Goal: Task Accomplishment & Management: Manage account settings

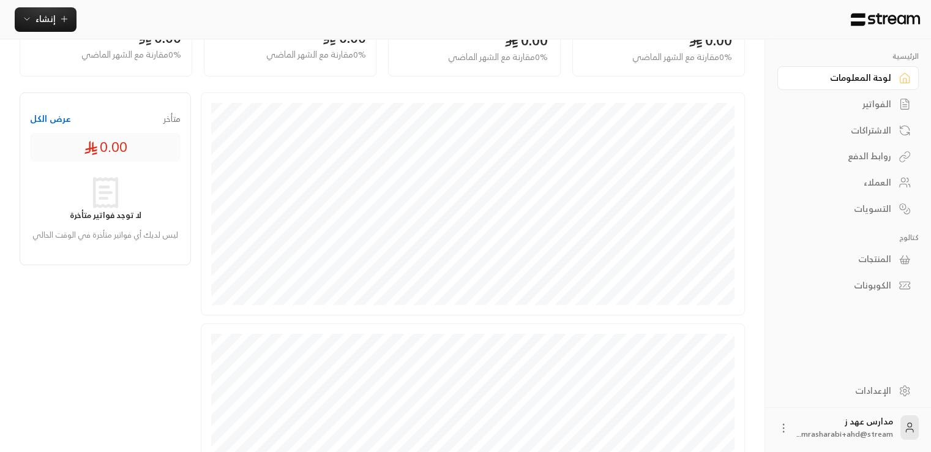
scroll to position [135, 0]
click at [559, 102] on div "الفواتير" at bounding box center [842, 104] width 99 height 12
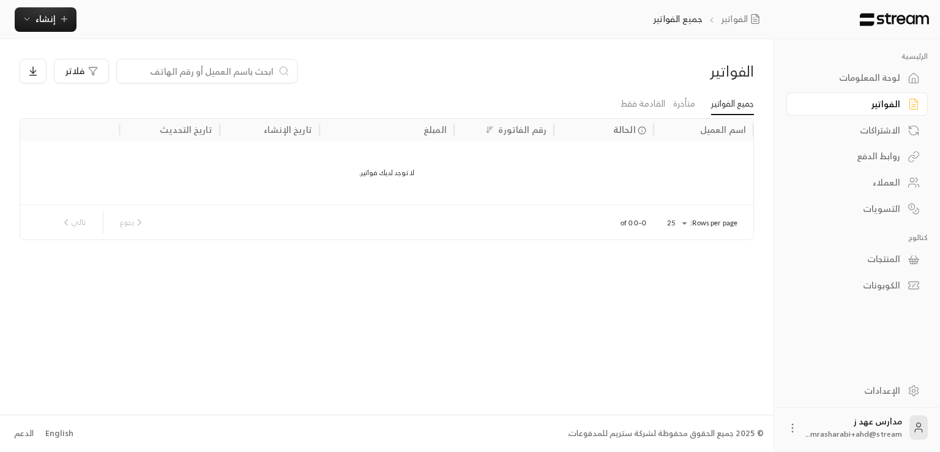
click at [559, 427] on icon at bounding box center [793, 428] width 12 height 12
click at [792, 429] on icon at bounding box center [793, 428] width 12 height 12
click at [924, 391] on link "الإعدادات" at bounding box center [857, 390] width 141 height 24
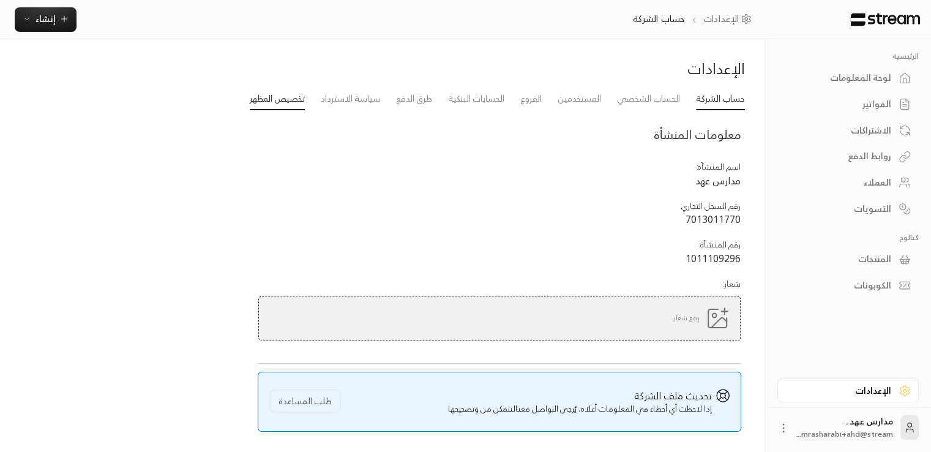
click at [292, 93] on link "تخصيص المظهر" at bounding box center [277, 99] width 55 height 22
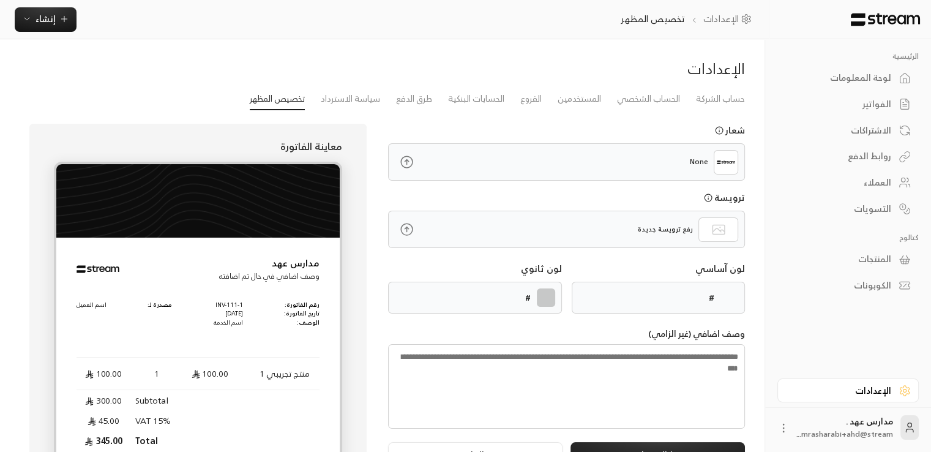
type input "******"
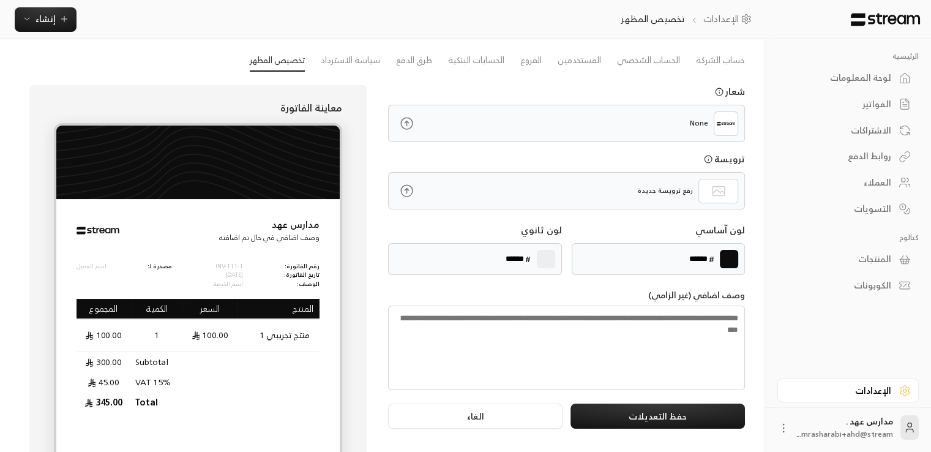
scroll to position [40, 0]
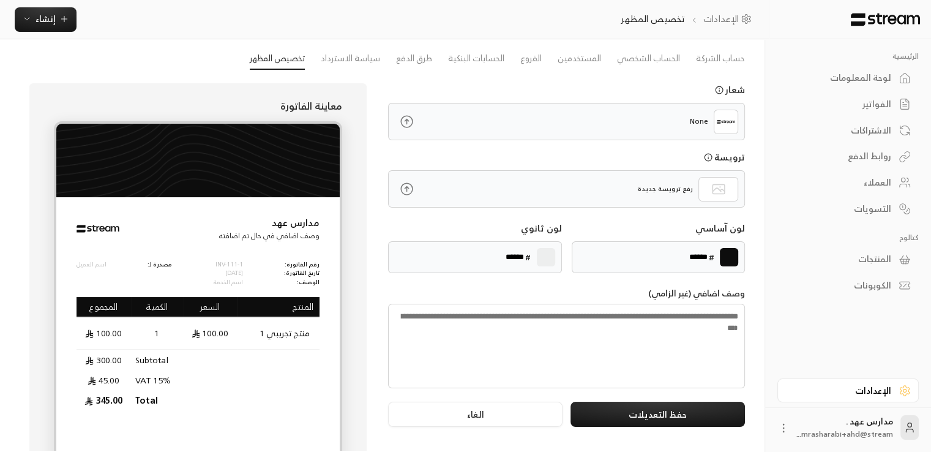
click at [0, 231] on div "الإعدادات حساب الشركة الحساب الشخصي المستخدمين الفروع الحسابات البنكية طرق الدف…" at bounding box center [382, 239] width 765 height 481
click at [727, 126] on img at bounding box center [726, 122] width 18 height 18
click at [405, 118] on icon at bounding box center [406, 121] width 15 height 15
click at [0, 0] on input "file" at bounding box center [0, 0] width 0 height 0
click at [0, 245] on div "الإعدادات حساب الشركة الحساب الشخصي المستخدمين الفروع الحسابات البنكية طرق الدف…" at bounding box center [382, 239] width 765 height 481
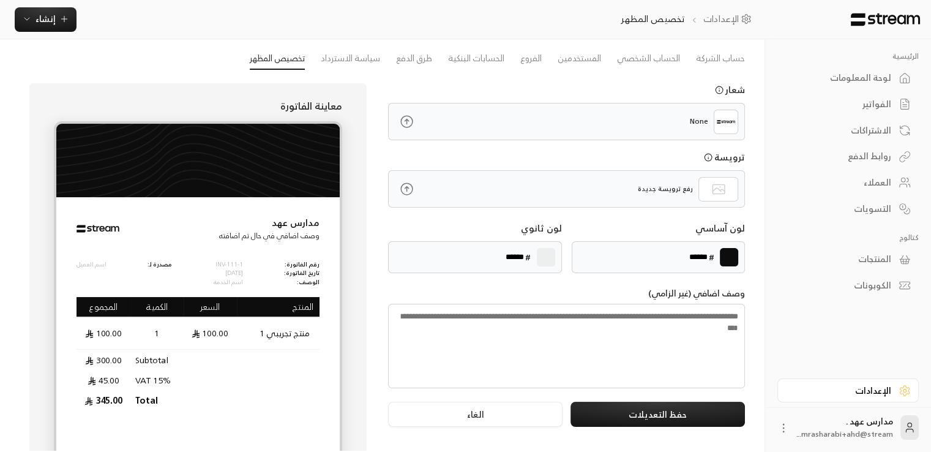
click at [409, 124] on icon at bounding box center [406, 121] width 15 height 15
click at [0, 0] on input "file" at bounding box center [0, 0] width 0 height 0
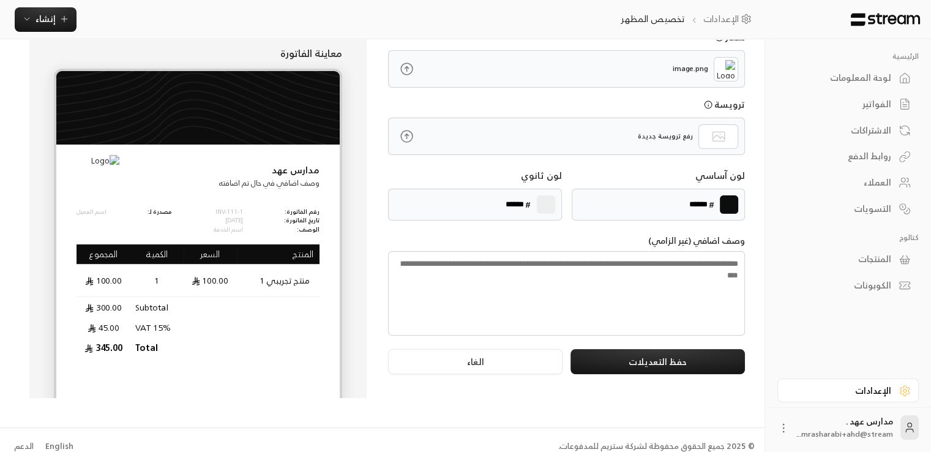
scroll to position [105, 0]
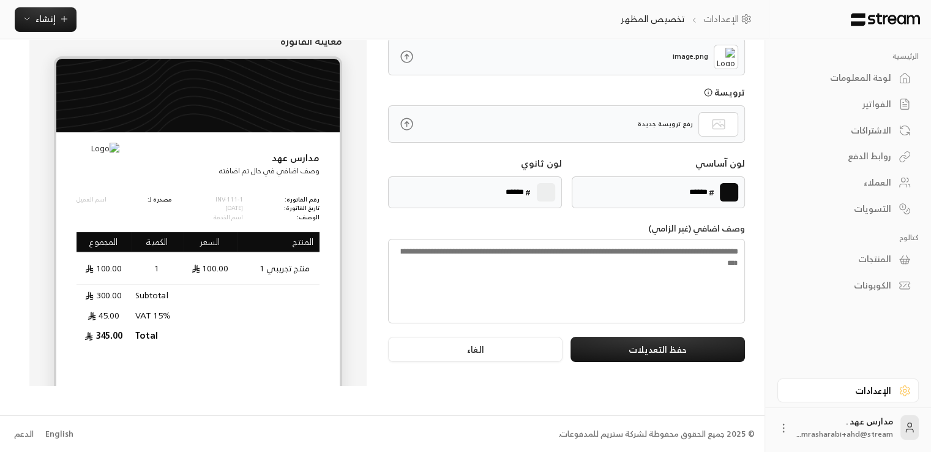
click at [785, 430] on icon at bounding box center [784, 428] width 12 height 12
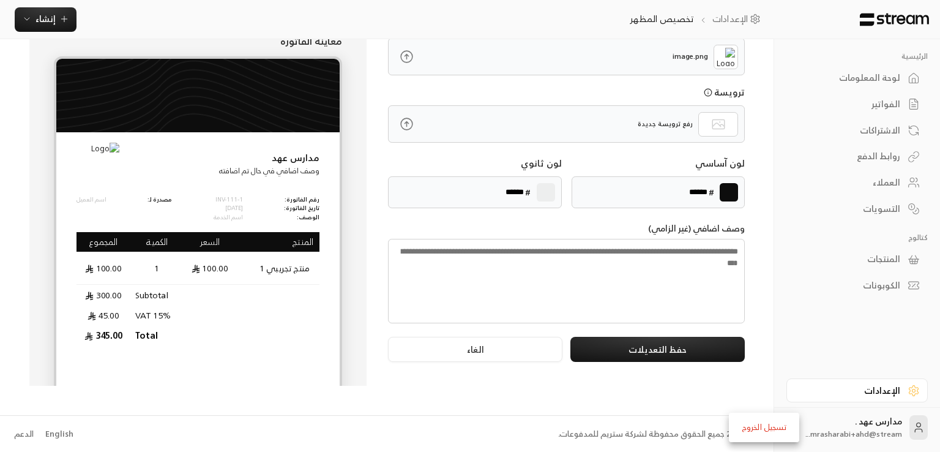
click at [784, 309] on div at bounding box center [470, 226] width 940 height 452
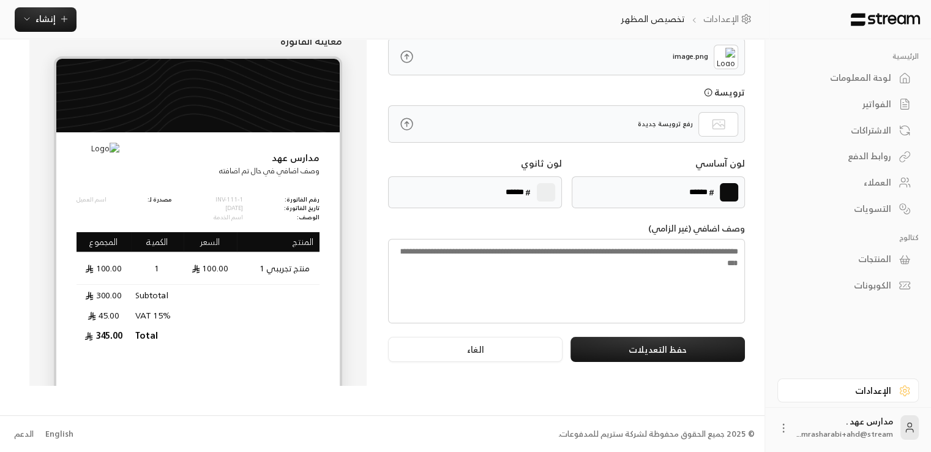
click at [15, 87] on div "معاينة الفاتورة مدارس عهد وصف اضافي في حال تم اضافته رقم الفاتورة: تاريخ الفاتو…" at bounding box center [197, 201] width 369 height 367
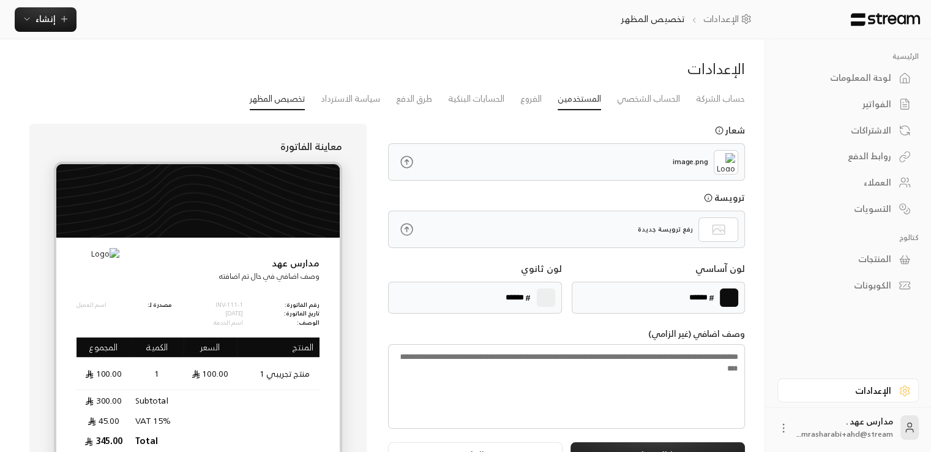
click at [561, 103] on link "المستخدمين" at bounding box center [579, 99] width 43 height 22
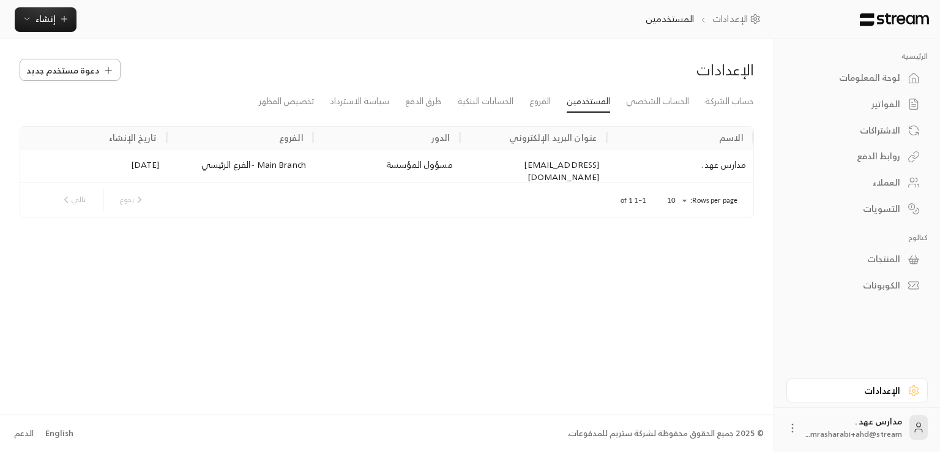
click at [83, 75] on span "دعوة مستخدم جديد" at bounding box center [62, 70] width 73 height 13
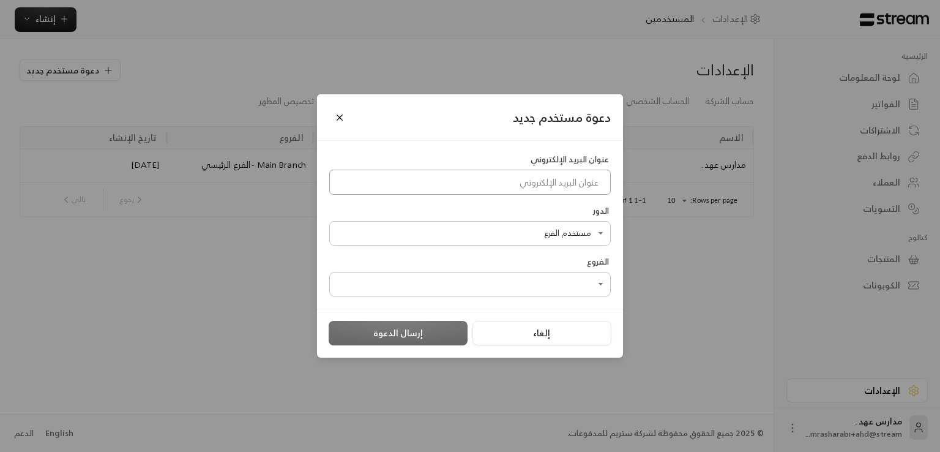
click at [564, 188] on input at bounding box center [470, 182] width 282 height 25
paste input "mrasharabi+ahd@streampay.sa"
type input "mrasharabi+ahd@streampay.sa"
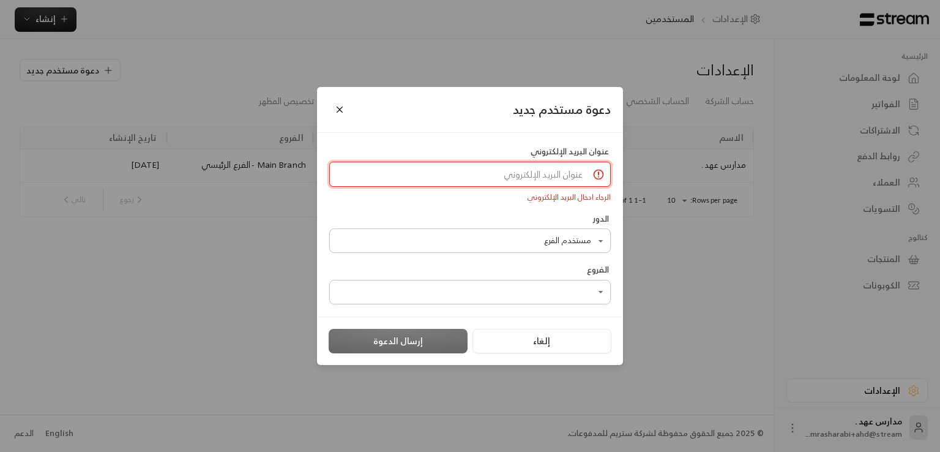
paste input "rakan+ahd@streampay.sa"
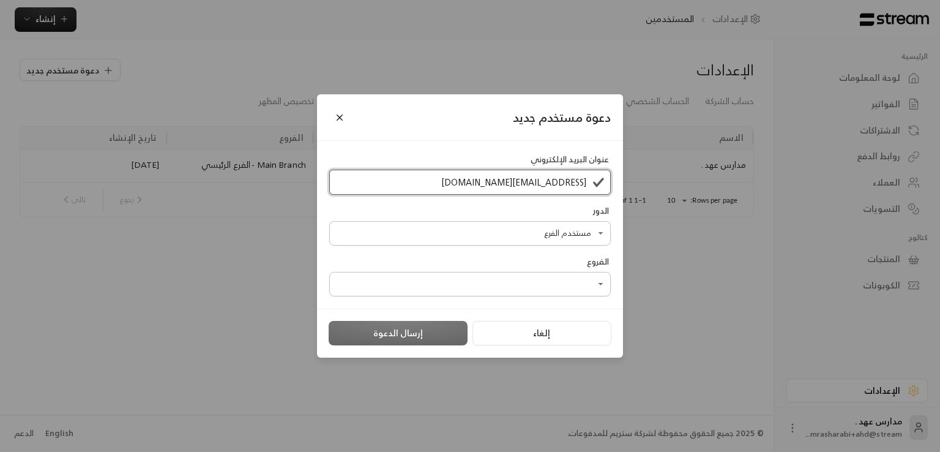
type input "rakan+ahd@streampay.sa"
click at [564, 238] on body "الرئيسية لوحة المعلومات الفواتير الاشتراكات روابط الدفع العملاء التسويات كتالوج…" at bounding box center [470, 226] width 940 height 452
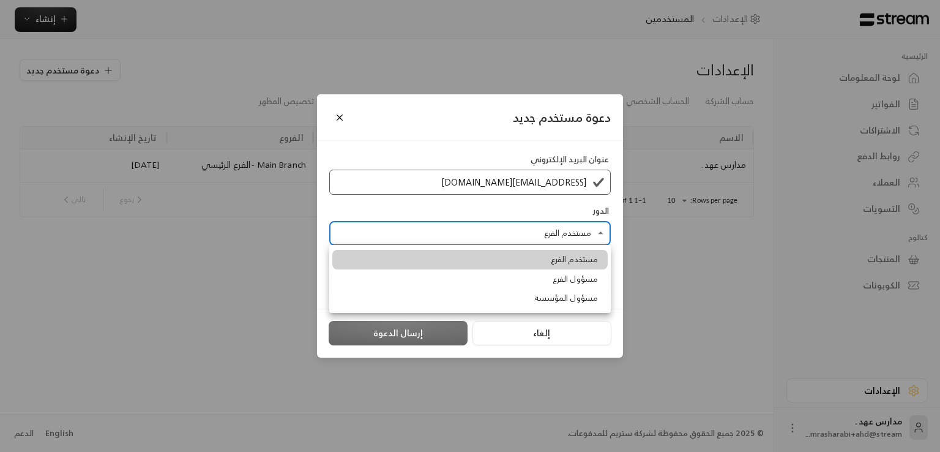
click at [564, 238] on div at bounding box center [470, 226] width 940 height 452
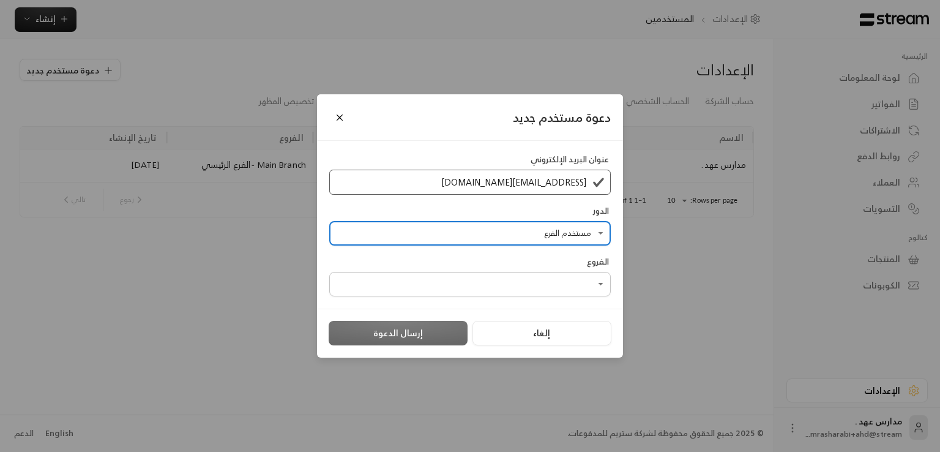
click at [580, 237] on body "الرئيسية لوحة المعلومات الفواتير الاشتراكات روابط الدفع العملاء التسويات كتالوج…" at bounding box center [470, 226] width 940 height 452
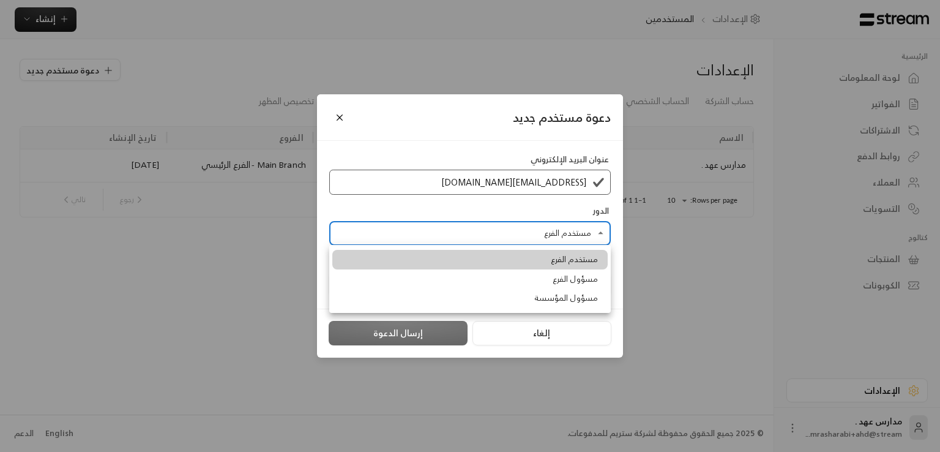
click at [553, 299] on span "مسؤول المؤسسة" at bounding box center [566, 298] width 64 height 12
type input "**********"
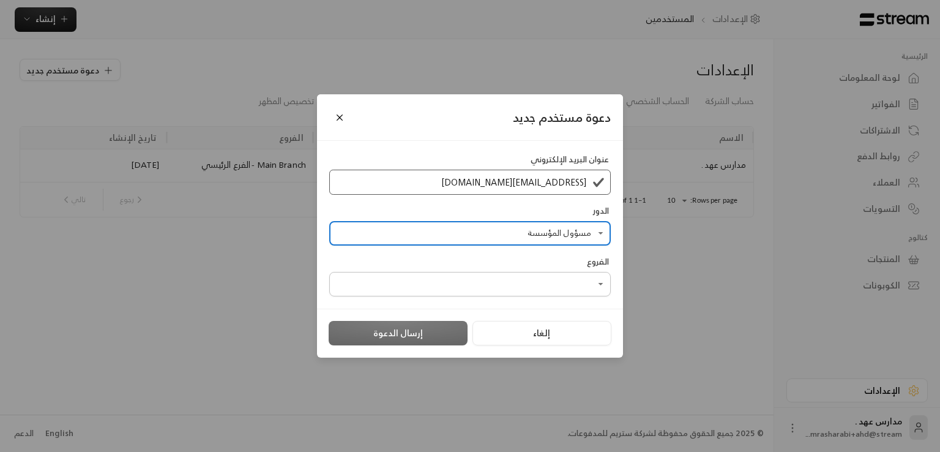
click at [552, 288] on body "الرئيسية لوحة المعلومات الفواتير الاشتراكات روابط الدفع العملاء التسويات كتالوج…" at bounding box center [470, 226] width 940 height 452
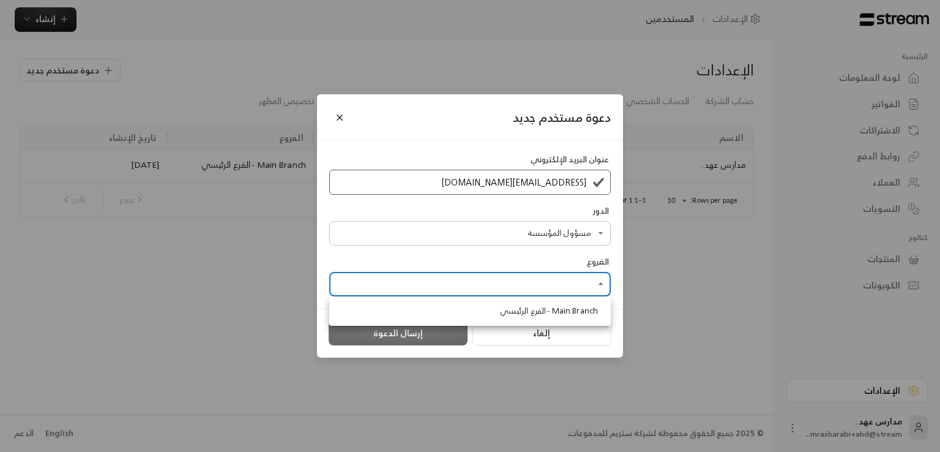
click at [552, 288] on div at bounding box center [470, 226] width 940 height 452
click at [489, 285] on body "الرئيسية لوحة المعلومات الفواتير الاشتراكات روابط الدفع العملاء التسويات كتالوج…" at bounding box center [470, 226] width 940 height 452
click at [451, 316] on li "Main Branch - الفرع الرئيسي" at bounding box center [469, 311] width 275 height 20
type input "**********"
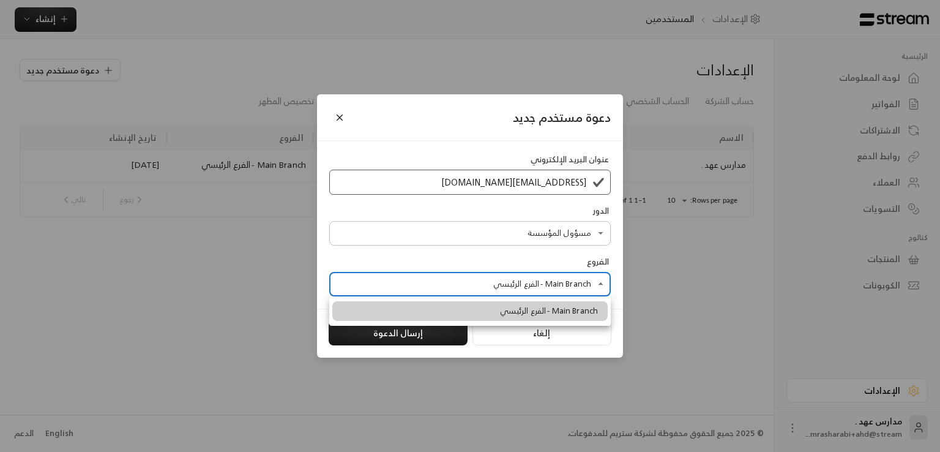
click at [478, 268] on div at bounding box center [470, 226] width 940 height 452
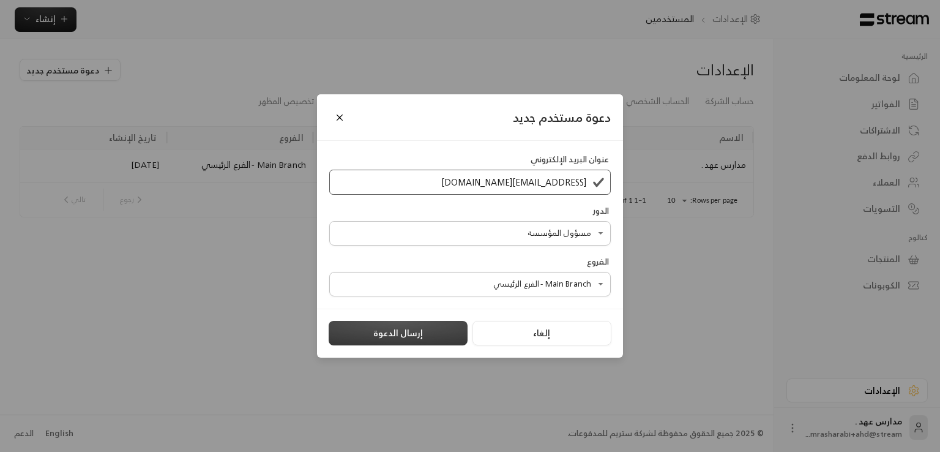
click at [429, 326] on button "إرسال الدعوة" at bounding box center [398, 333] width 139 height 24
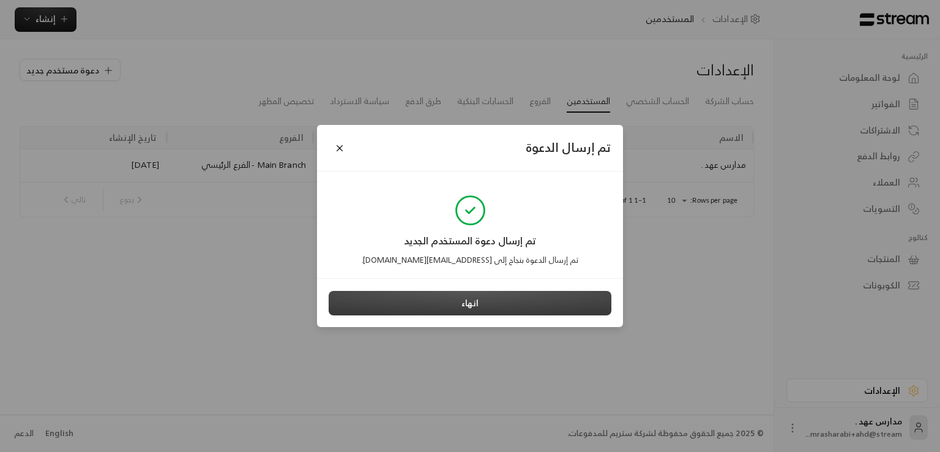
click at [504, 311] on button "انهاء" at bounding box center [470, 303] width 283 height 24
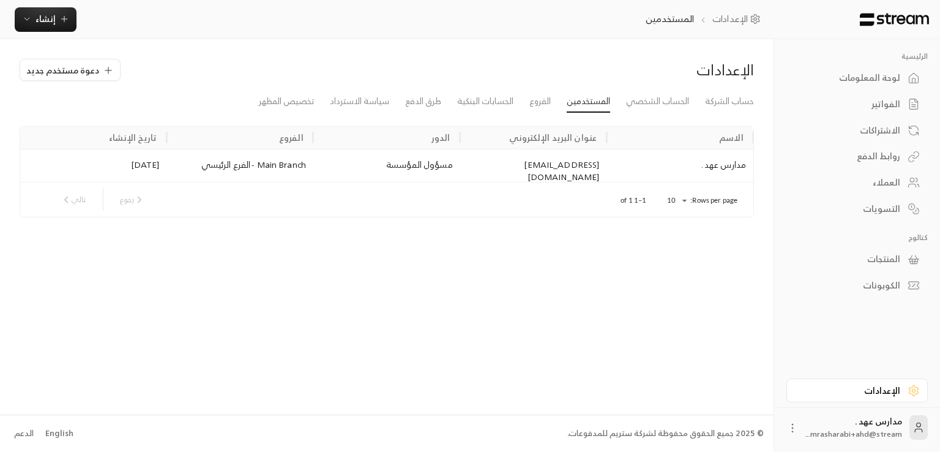
click at [828, 81] on div "لوحة المعلومات" at bounding box center [851, 78] width 99 height 12
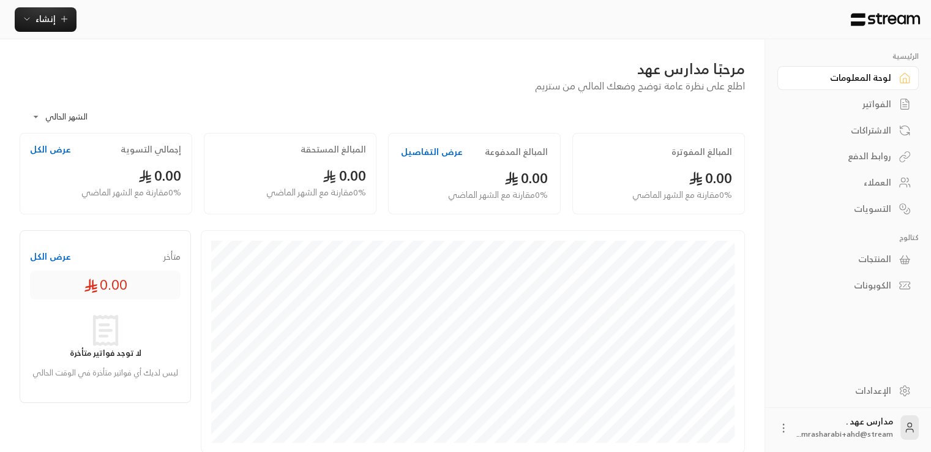
click at [860, 405] on div "الإعدادات" at bounding box center [848, 391] width 166 height 31
click at [842, 397] on link "الإعدادات" at bounding box center [848, 390] width 141 height 24
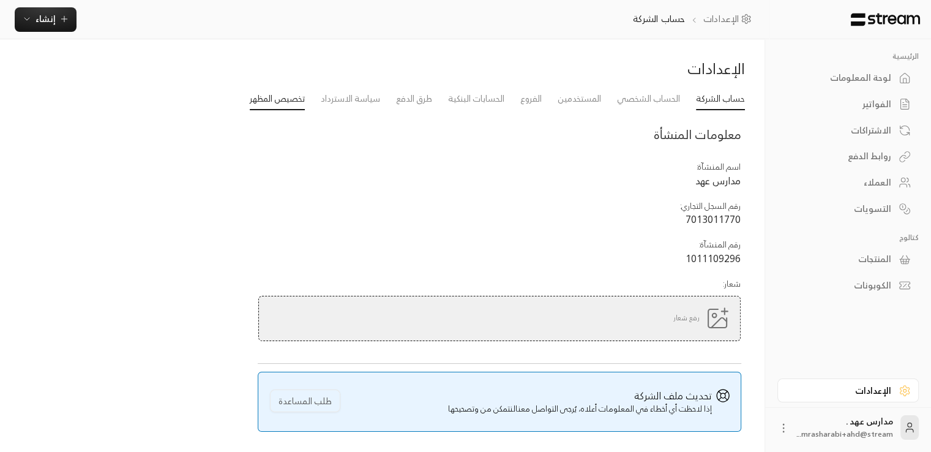
click at [263, 101] on link "تخصيص المظهر" at bounding box center [277, 99] width 55 height 22
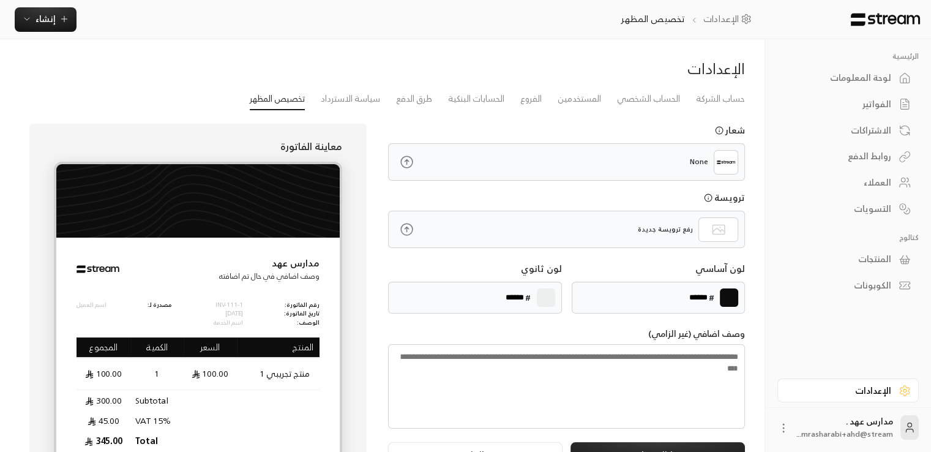
click at [408, 229] on icon at bounding box center [406, 229] width 15 height 15
click at [0, 0] on input "file" at bounding box center [0, 0] width 0 height 0
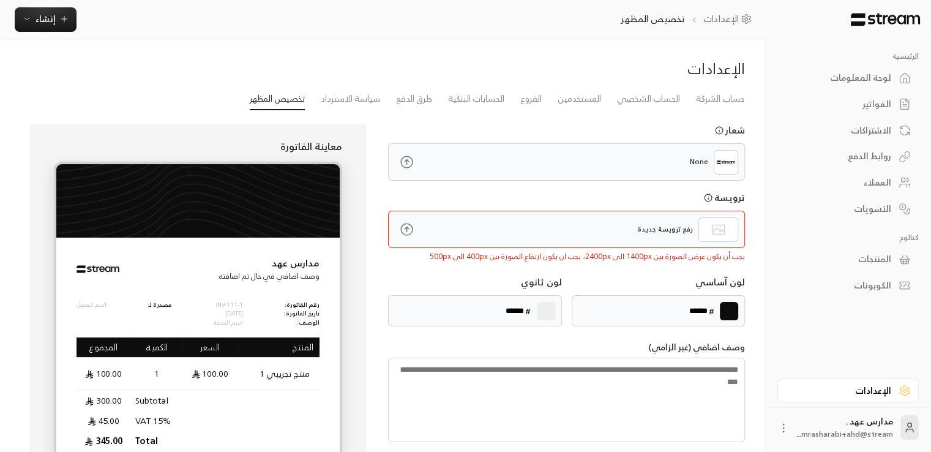
click at [399, 230] on icon at bounding box center [406, 229] width 15 height 15
click at [0, 0] on input "file" at bounding box center [0, 0] width 0 height 0
click at [403, 231] on icon at bounding box center [406, 229] width 15 height 15
click at [0, 0] on input "file" at bounding box center [0, 0] width 0 height 0
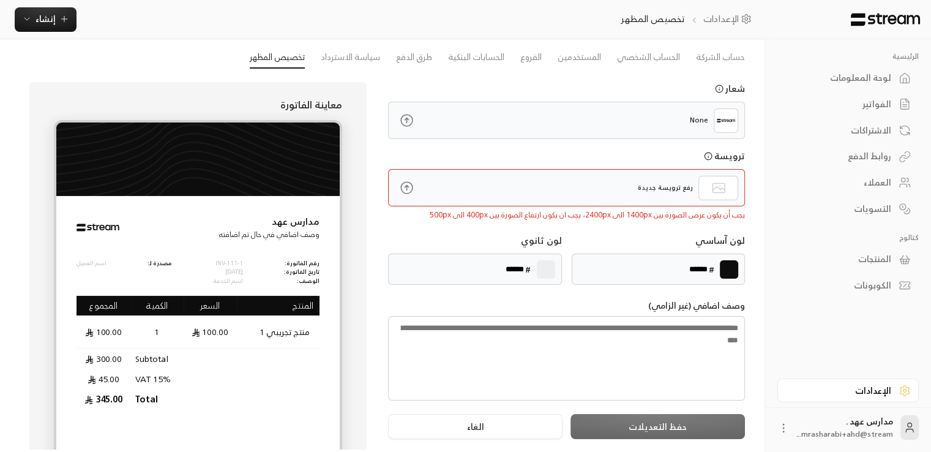
scroll to position [43, 0]
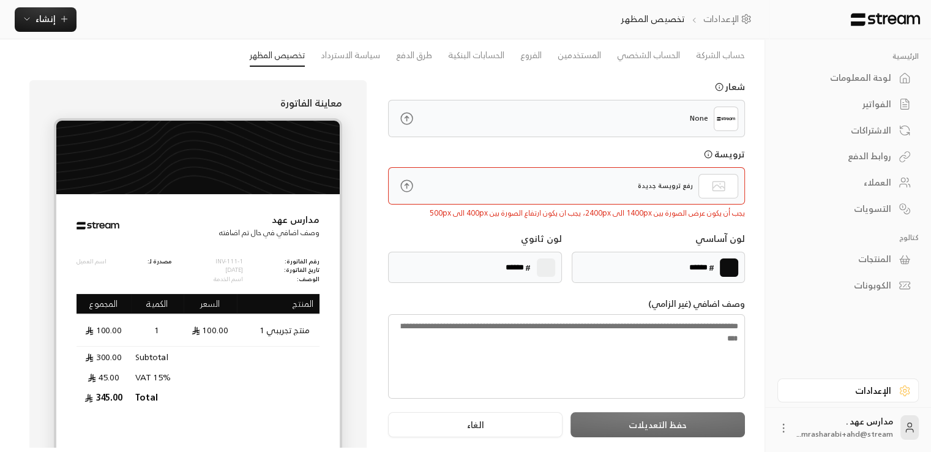
click at [0, 243] on div "الإعدادات حساب الشركة الحساب الشخصي المستخدمين الفروع الحسابات البنكية طرق الدف…" at bounding box center [382, 236] width 765 height 481
click at [407, 192] on icon at bounding box center [406, 185] width 15 height 15
click at [0, 0] on input "file" at bounding box center [0, 0] width 0 height 0
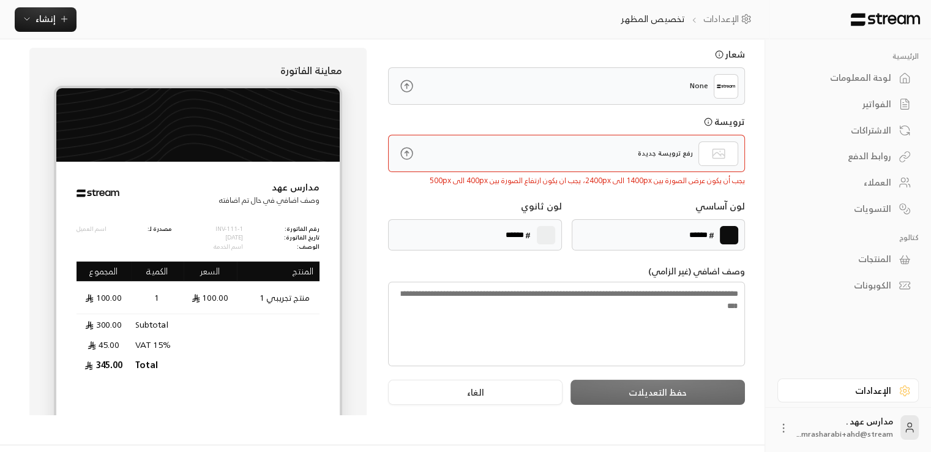
click at [0, 275] on div "الإعدادات حساب الشركة الحساب الشخصي المستخدمين الفروع الحسابات البنكية طرق الدف…" at bounding box center [382, 203] width 765 height 481
